Goal: Transaction & Acquisition: Book appointment/travel/reservation

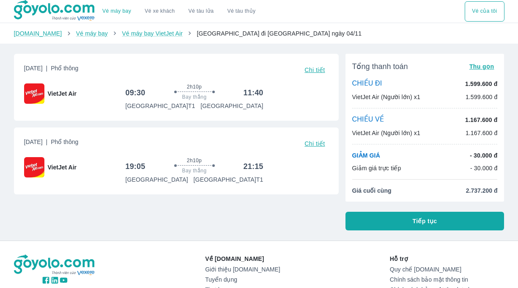
click at [316, 71] on span "Chi tiết" at bounding box center [314, 69] width 20 height 7
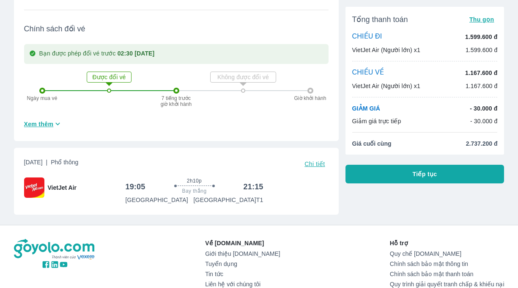
scroll to position [381, 0]
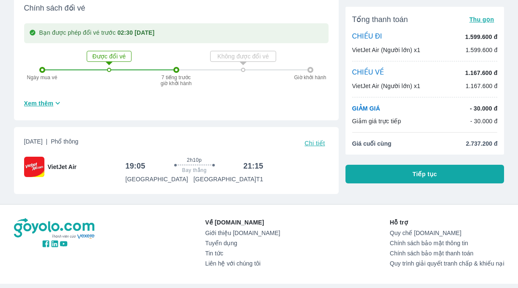
click at [311, 144] on span "Chi tiết" at bounding box center [314, 143] width 20 height 7
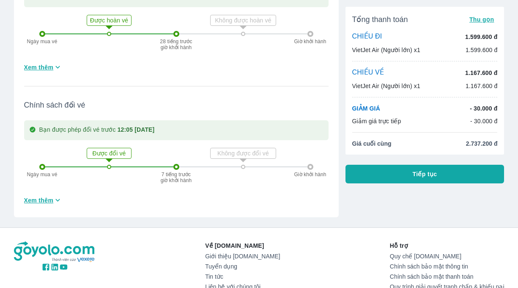
scroll to position [761, 0]
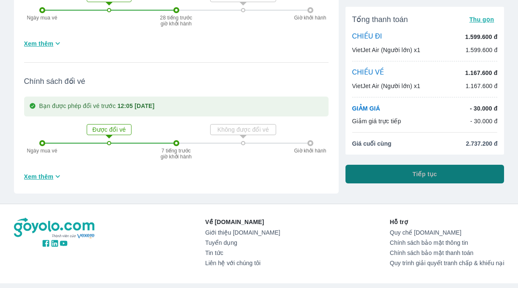
click at [402, 173] on button "Tiếp tục" at bounding box center [424, 173] width 159 height 19
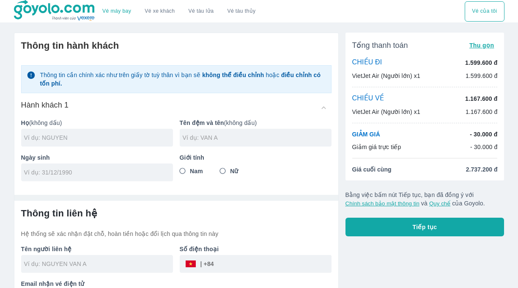
click at [48, 139] on input "text" at bounding box center [98, 137] width 149 height 8
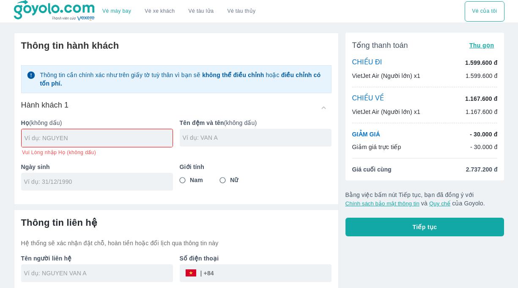
click at [464, 99] on div "CHIỀU VỀ 1.167.600 đ" at bounding box center [424, 98] width 145 height 9
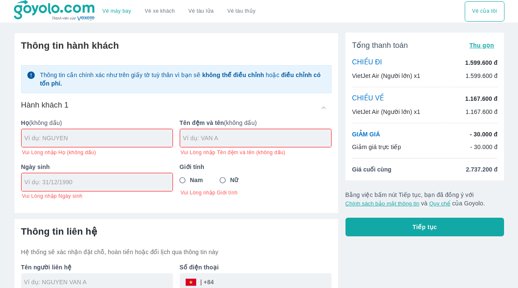
click at [472, 94] on div "CHIỀU VỀ 1.167.600 đ" at bounding box center [424, 98] width 145 height 9
click at [223, 130] on div at bounding box center [255, 138] width 151 height 18
